Goal: Task Accomplishment & Management: Manage account settings

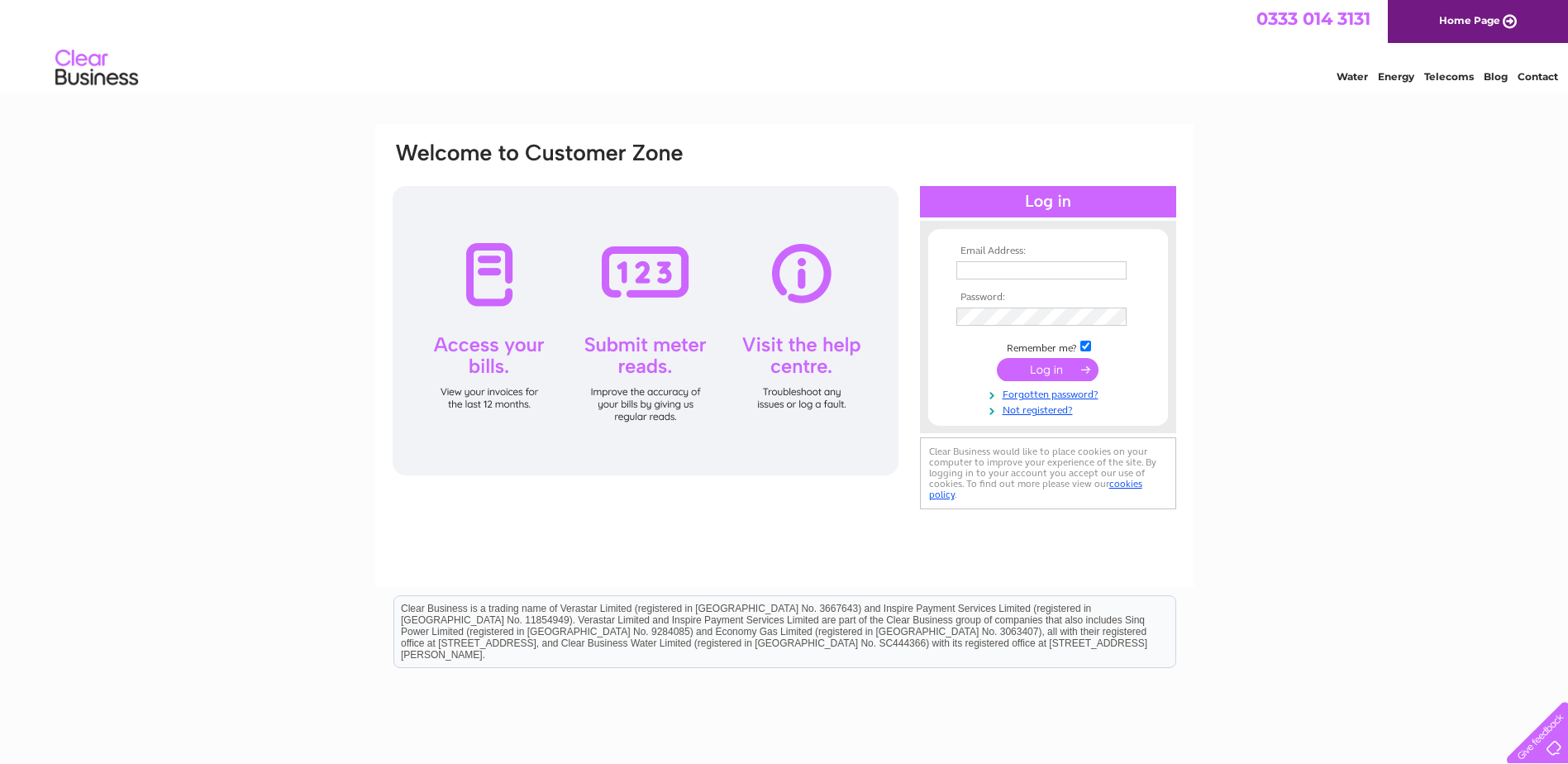
type input "[EMAIL_ADDRESS][DOMAIN_NAME]"
click at [1023, 368] on input "submit" at bounding box center [1048, 369] width 102 height 23
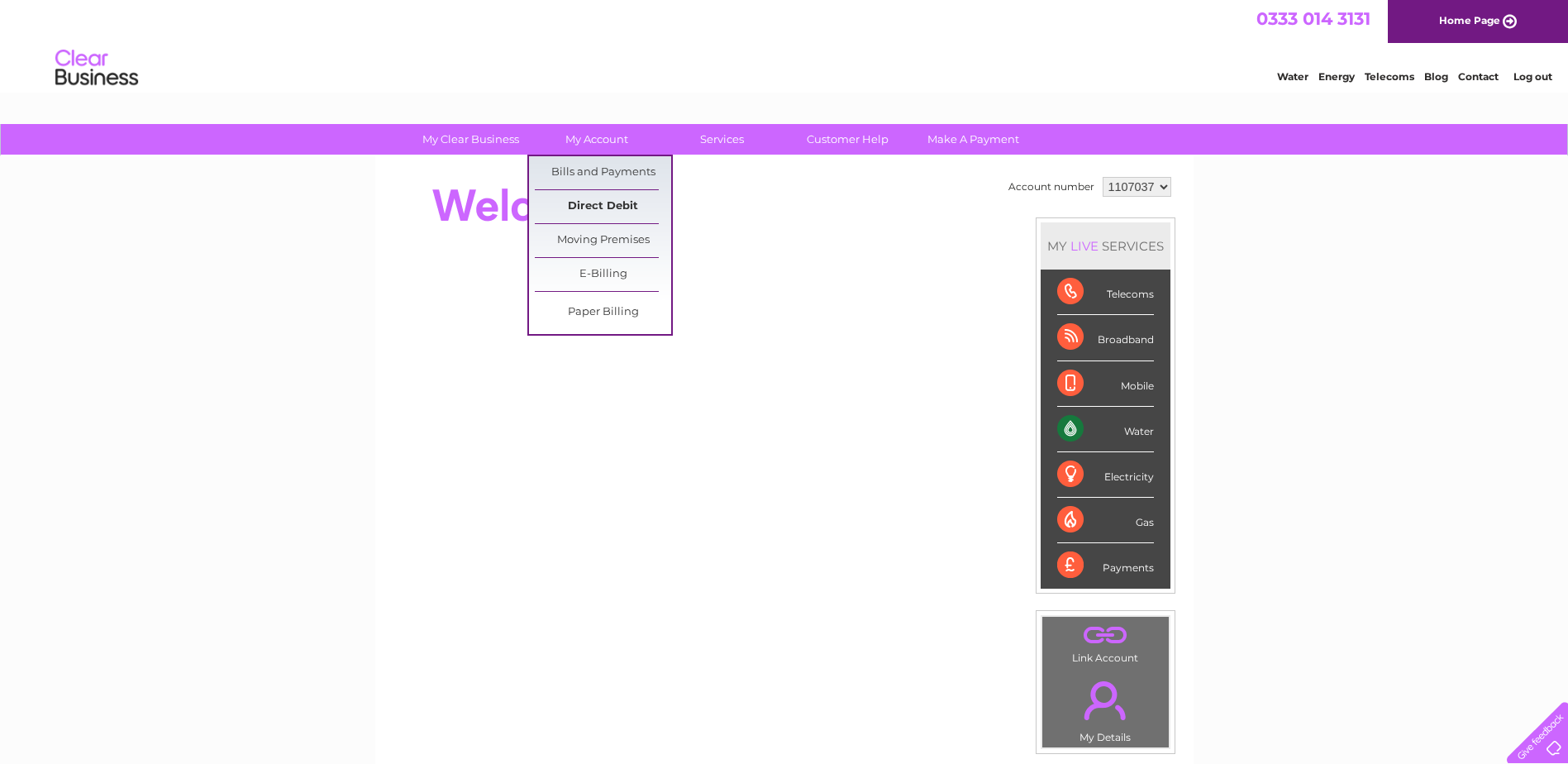
drag, startPoint x: 602, startPoint y: 178, endPoint x: 604, endPoint y: 194, distance: 16.1
click at [602, 178] on link "Bills and Payments" at bounding box center [603, 172] width 136 height 33
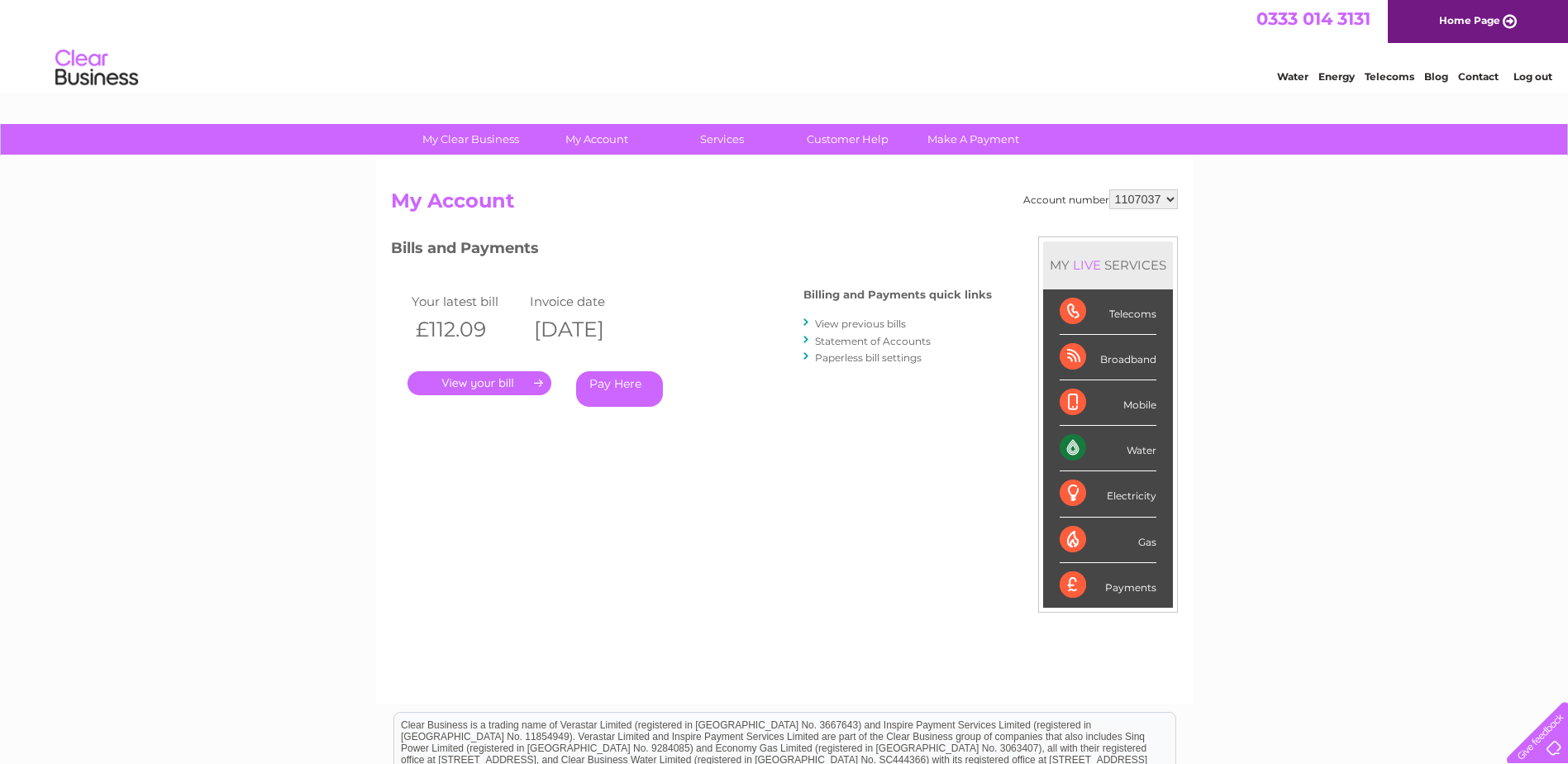
click at [500, 383] on link "." at bounding box center [478, 383] width 144 height 24
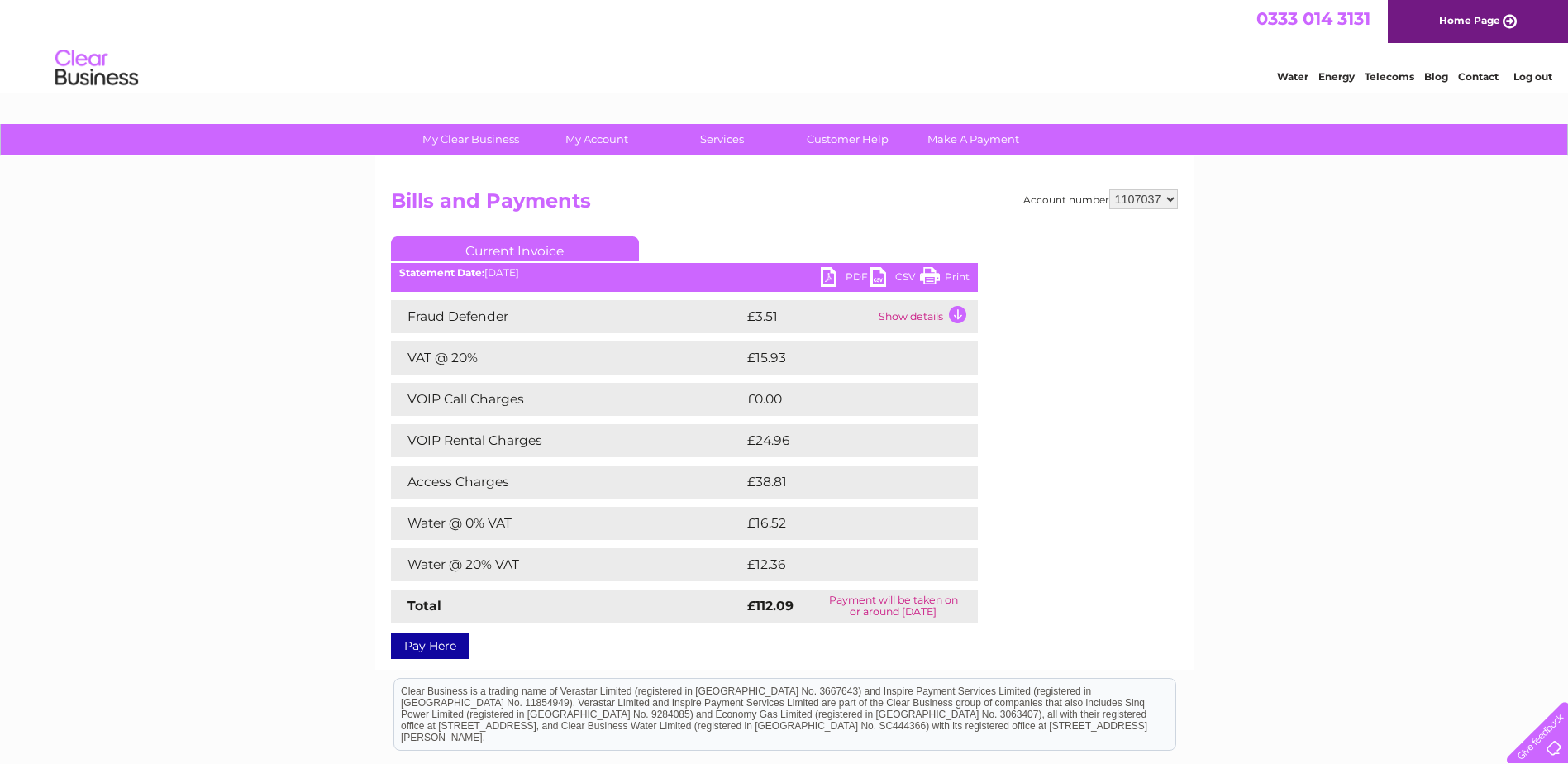
click at [829, 274] on link "PDF" at bounding box center [845, 279] width 49 height 24
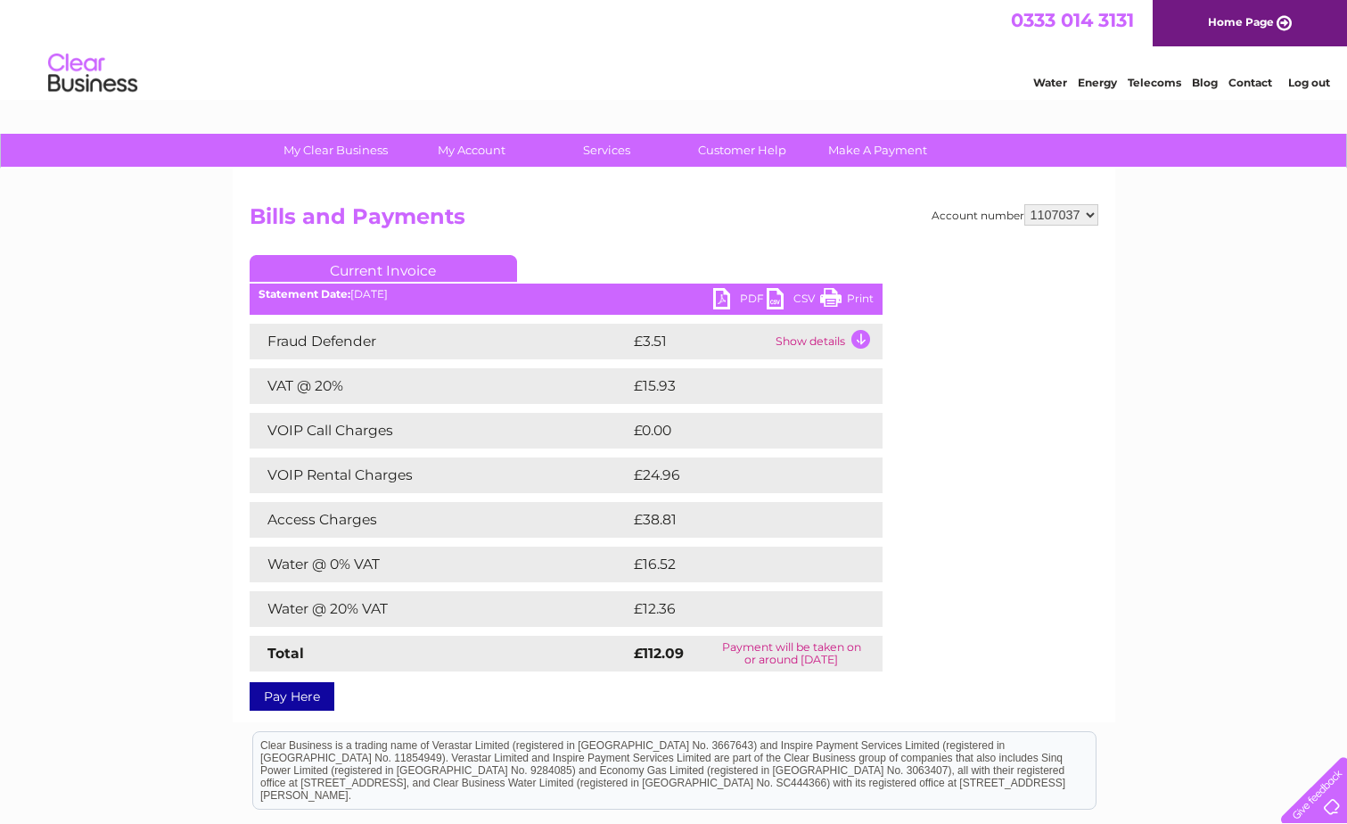
click at [894, 296] on div "Account number 1107037 Bills and Payments Current Invoice PDF CSV Print" at bounding box center [674, 454] width 849 height 500
